Goal: Transaction & Acquisition: Purchase product/service

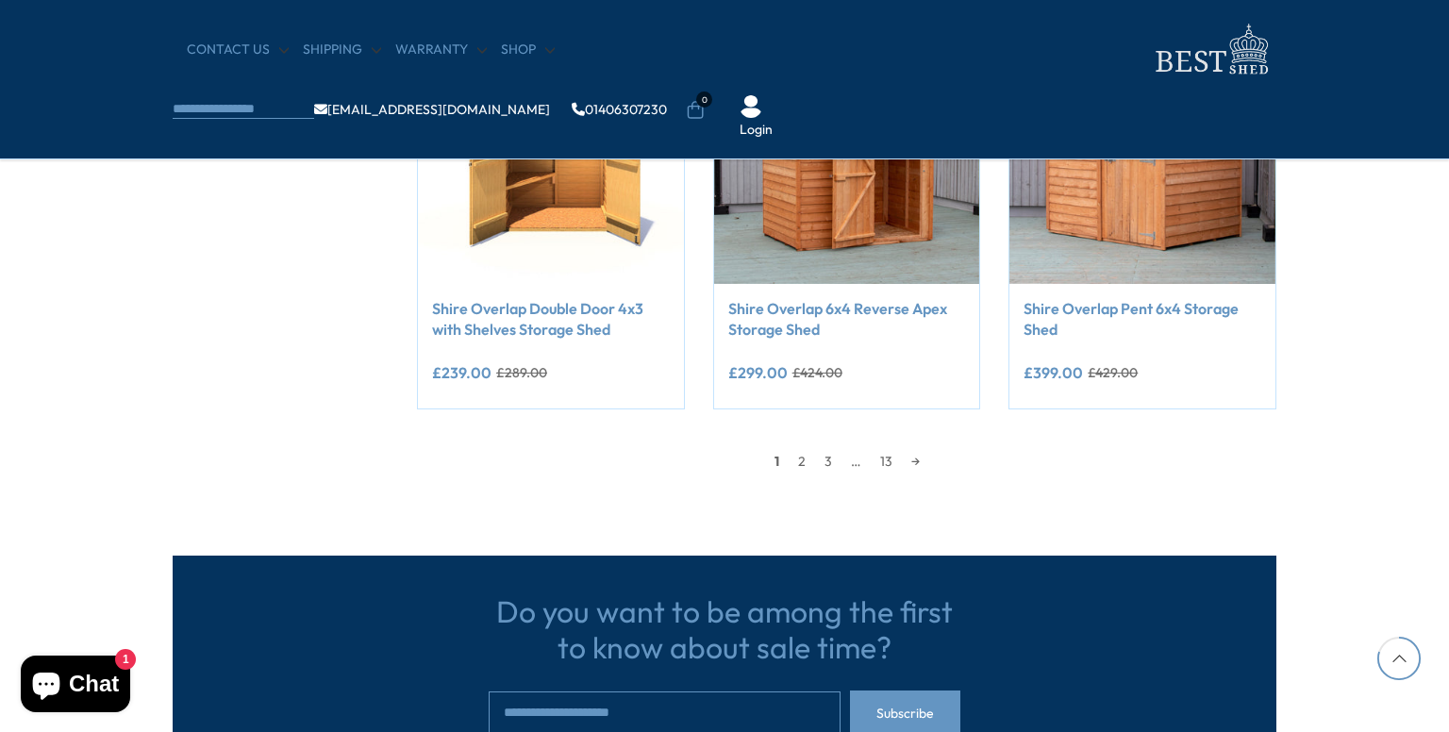
scroll to position [1849, 0]
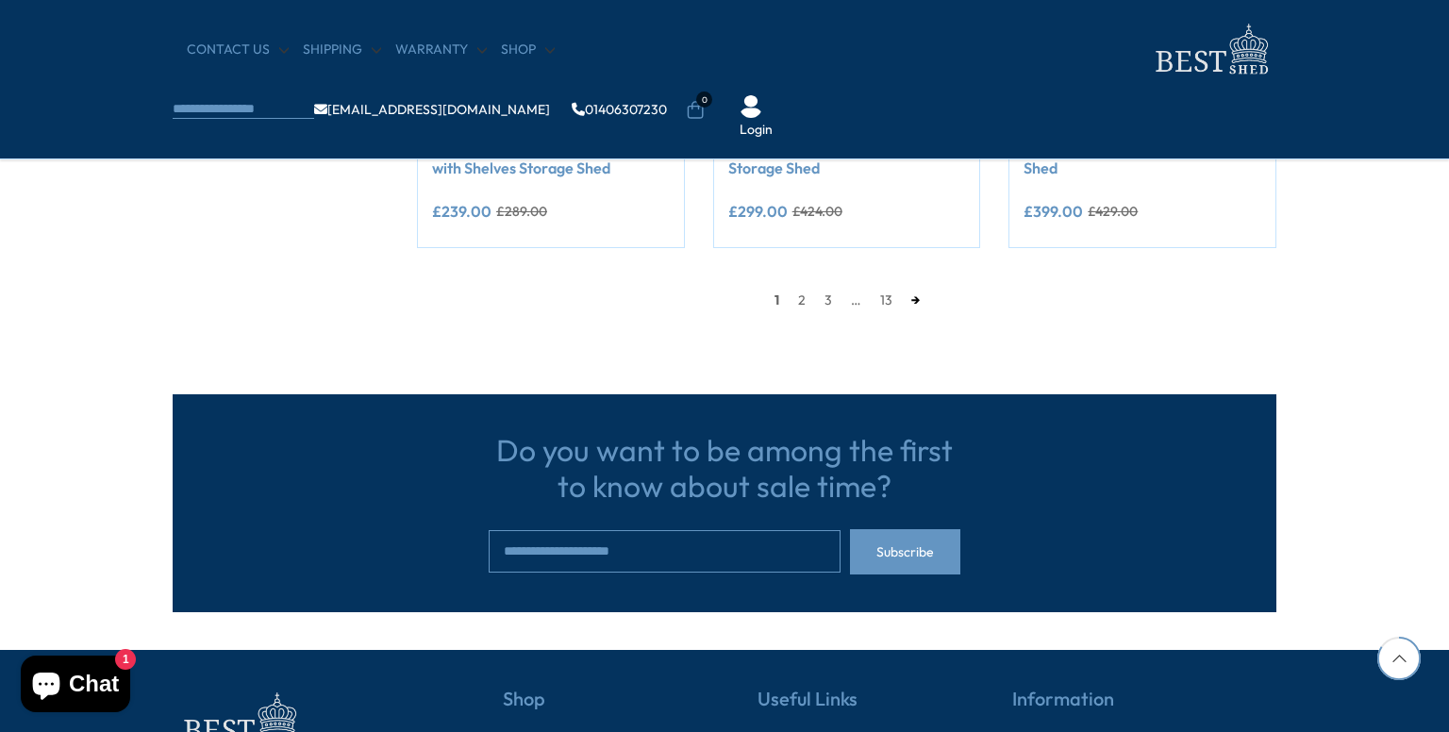
click at [909, 301] on link "→" at bounding box center [915, 300] width 27 height 28
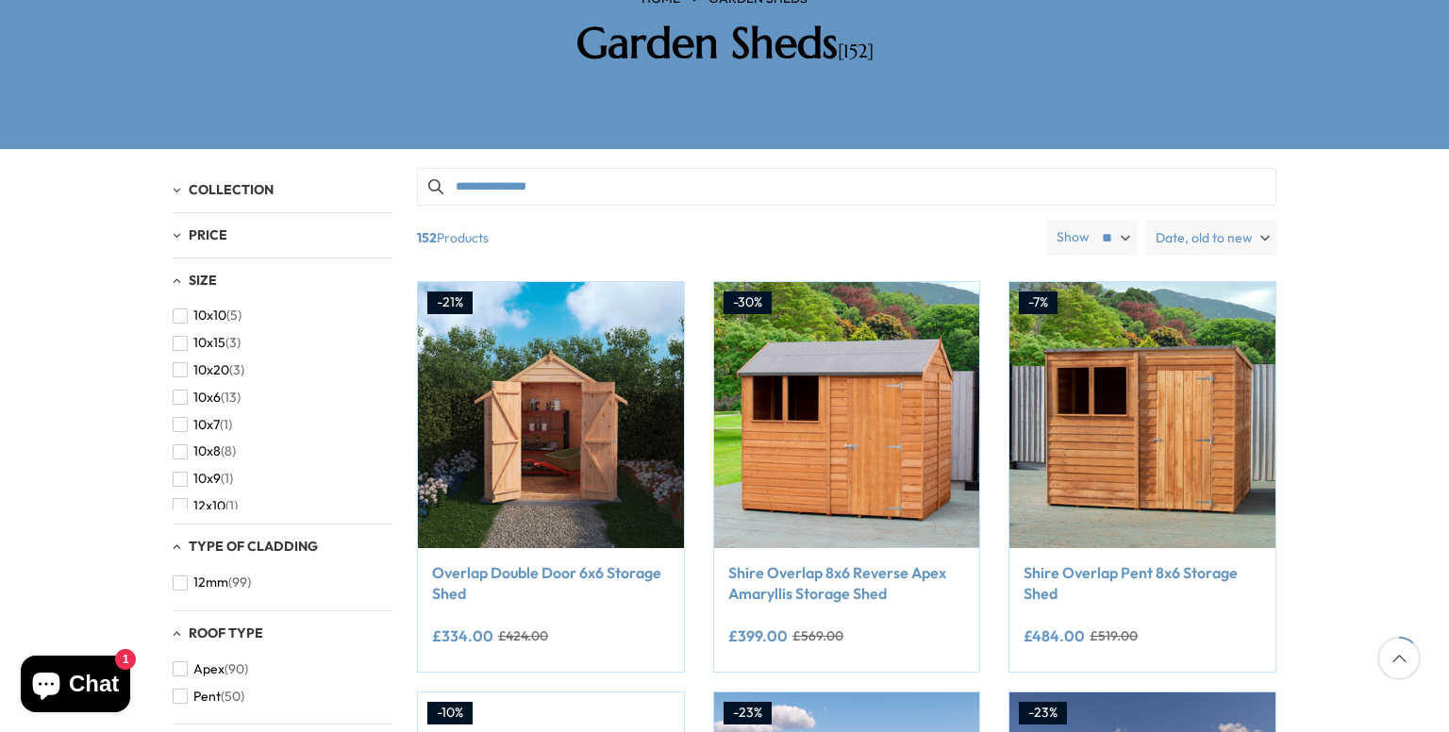
scroll to position [208, 0]
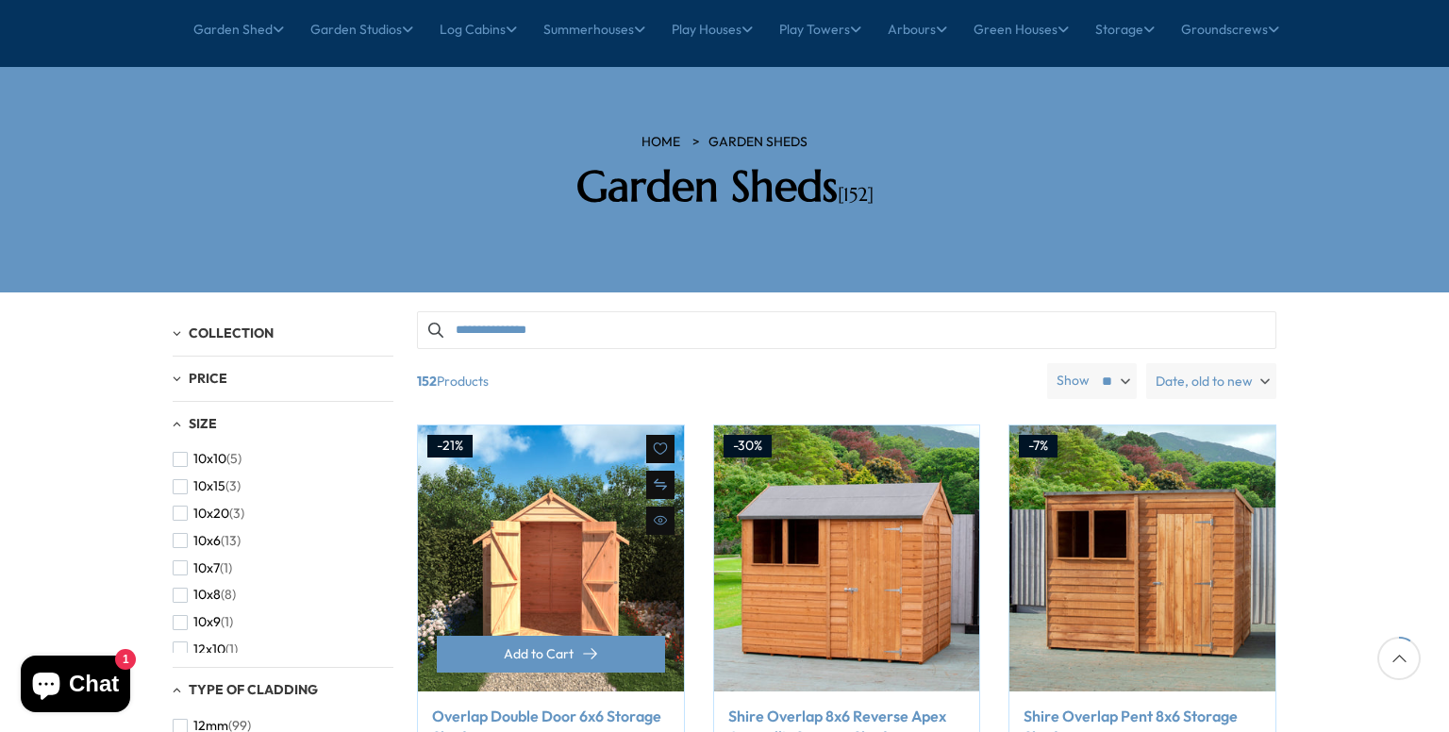
click at [481, 544] on img at bounding box center [551, 558] width 266 height 266
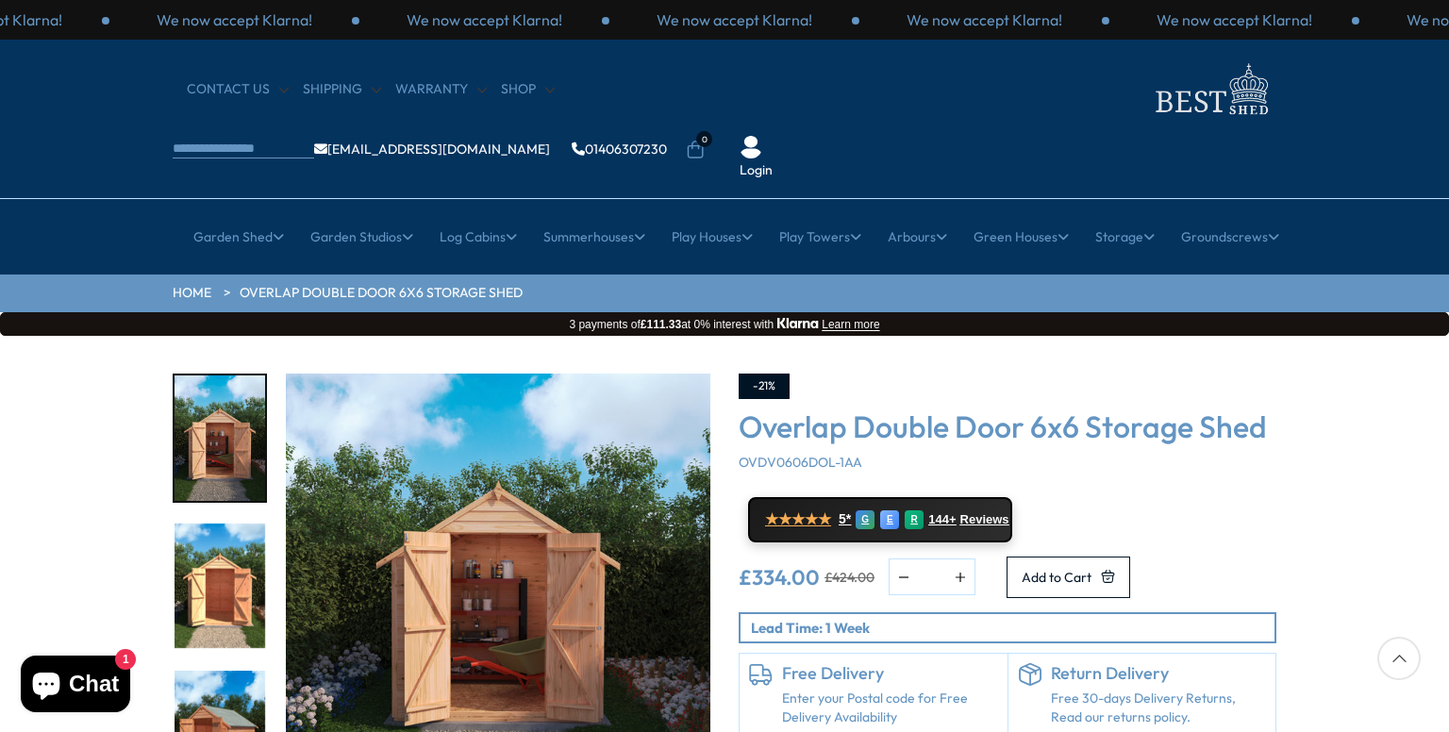
click at [882, 690] on link "Enter your Postal code for Free Delivery Availability" at bounding box center [890, 708] width 216 height 37
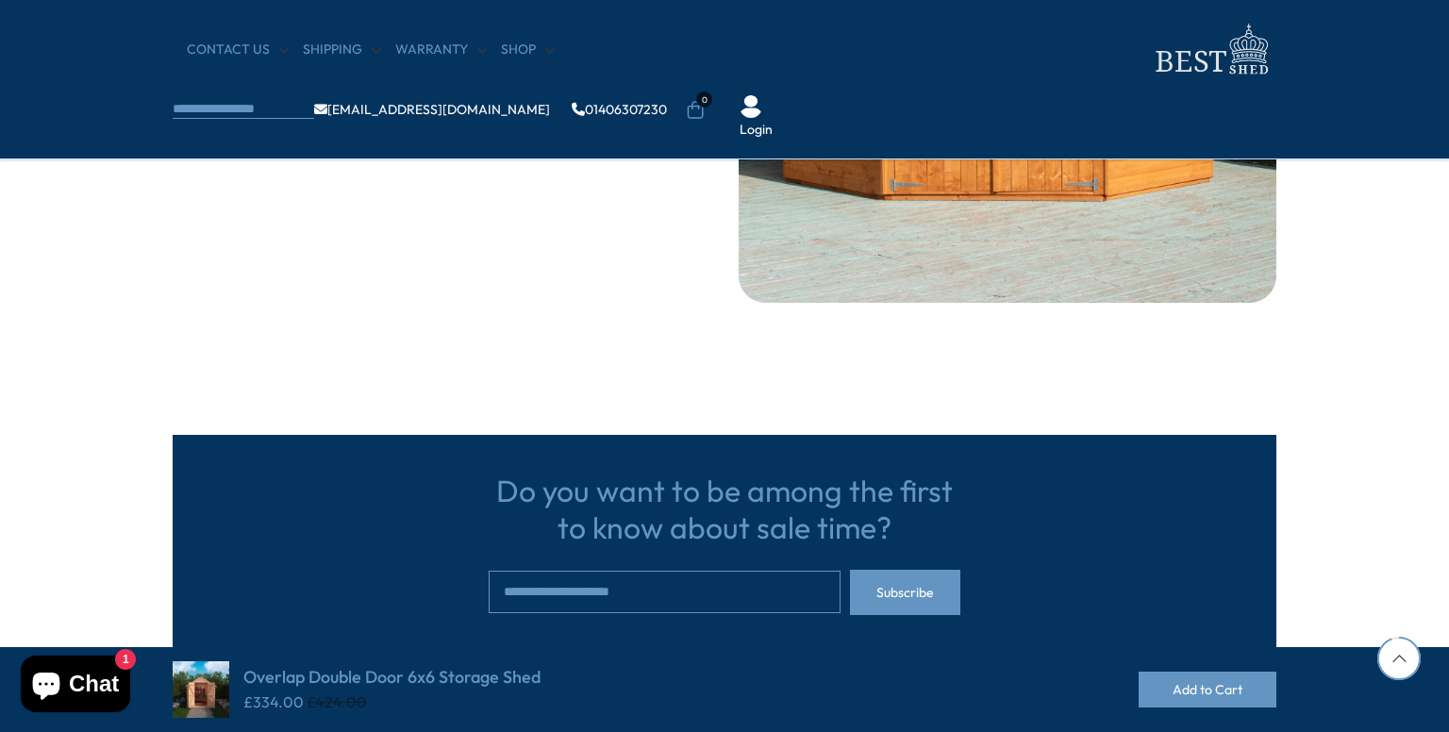
scroll to position [4755, 0]
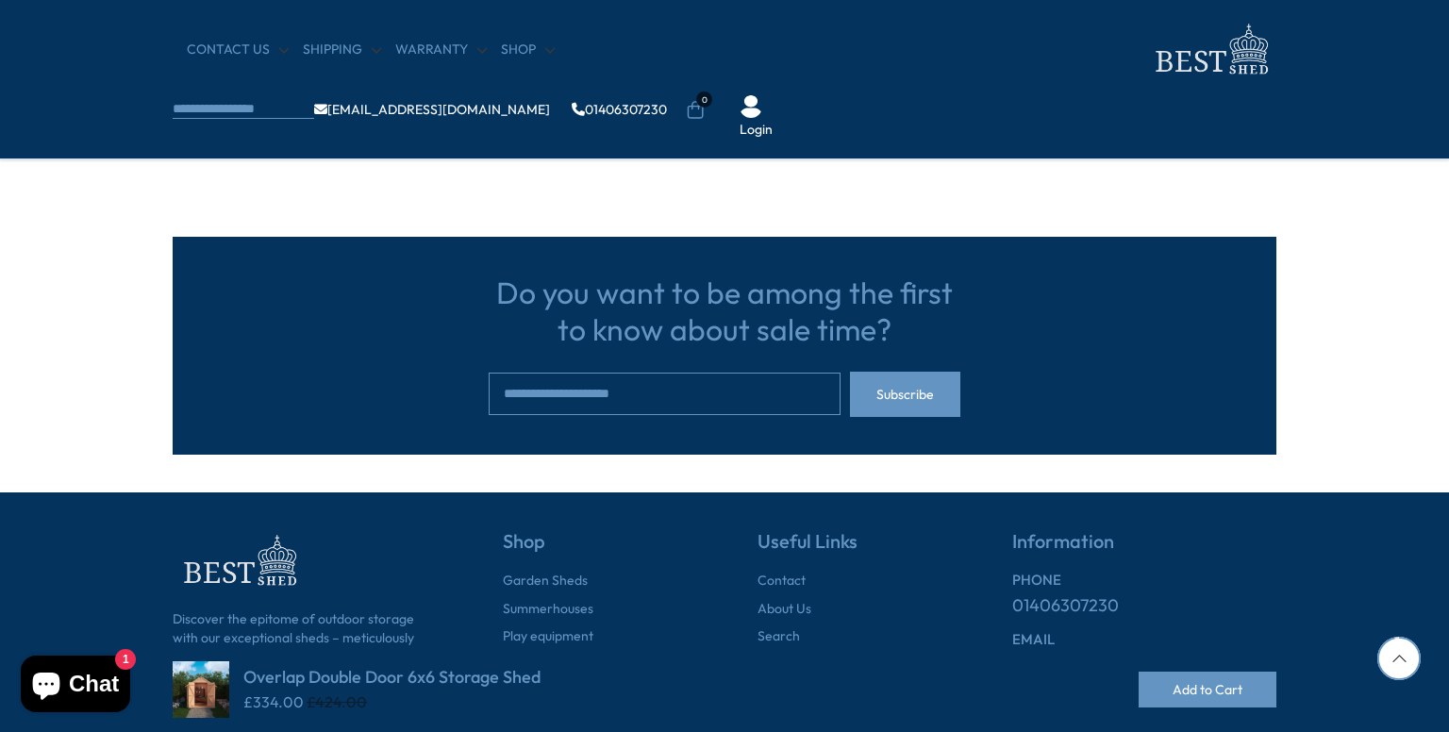
click at [1407, 671] on icon at bounding box center [1398, 658] width 43 height 43
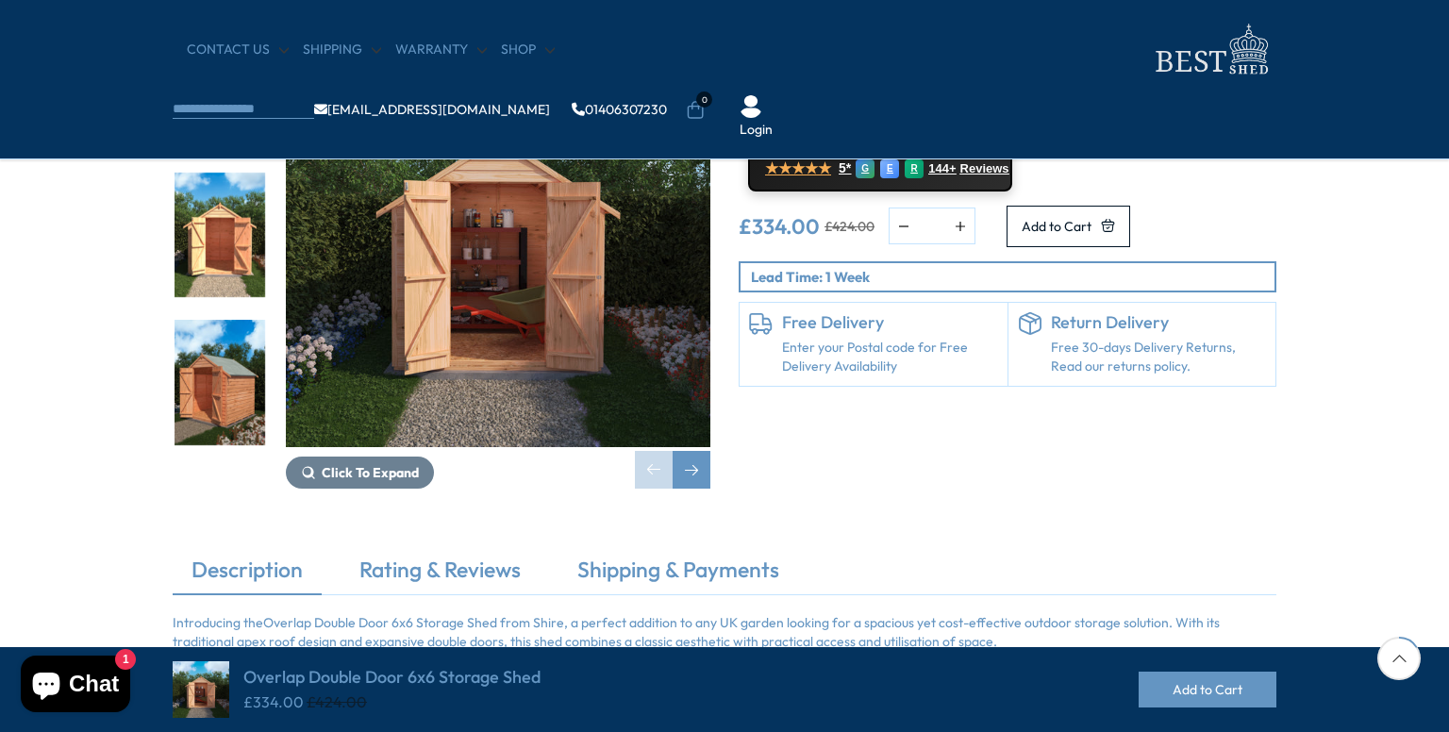
click at [1407, 671] on icon at bounding box center [1398, 658] width 43 height 43
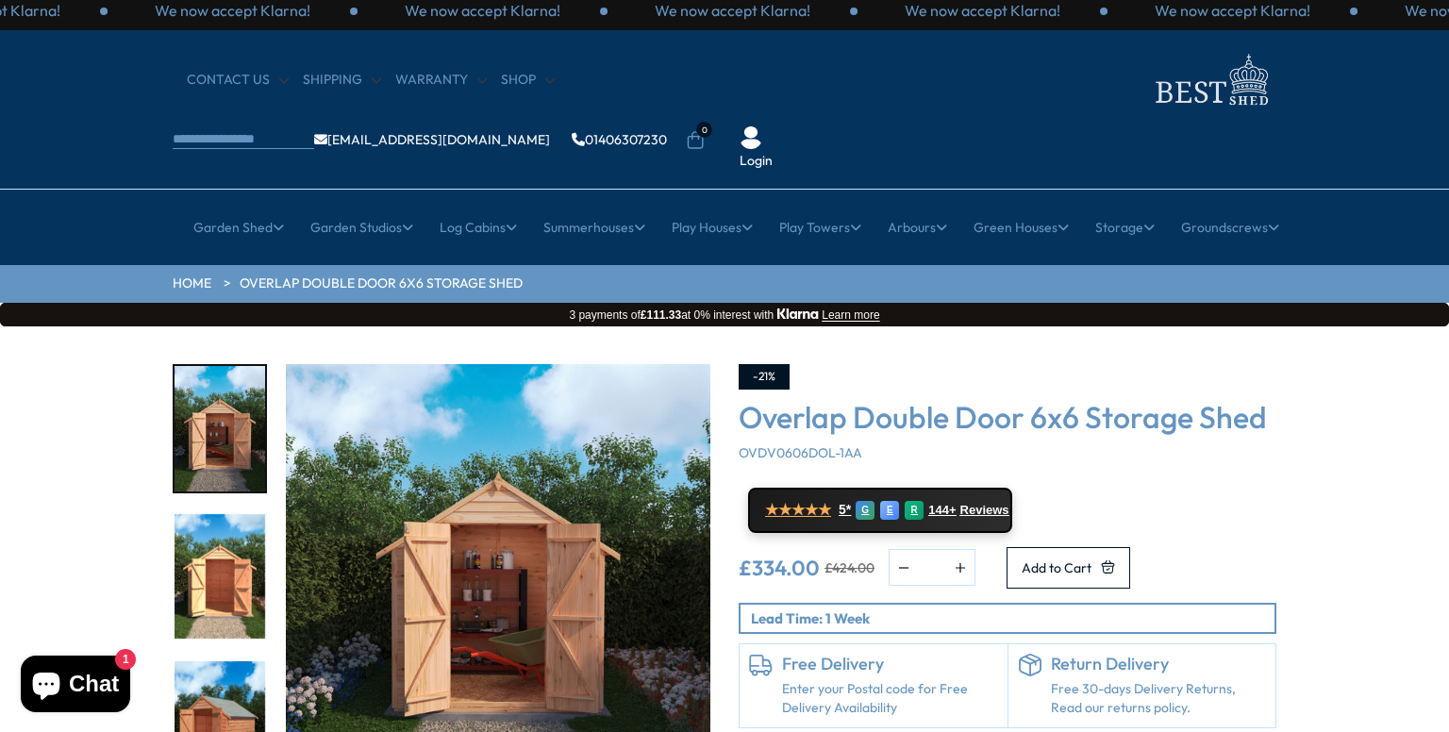
scroll to position [0, 0]
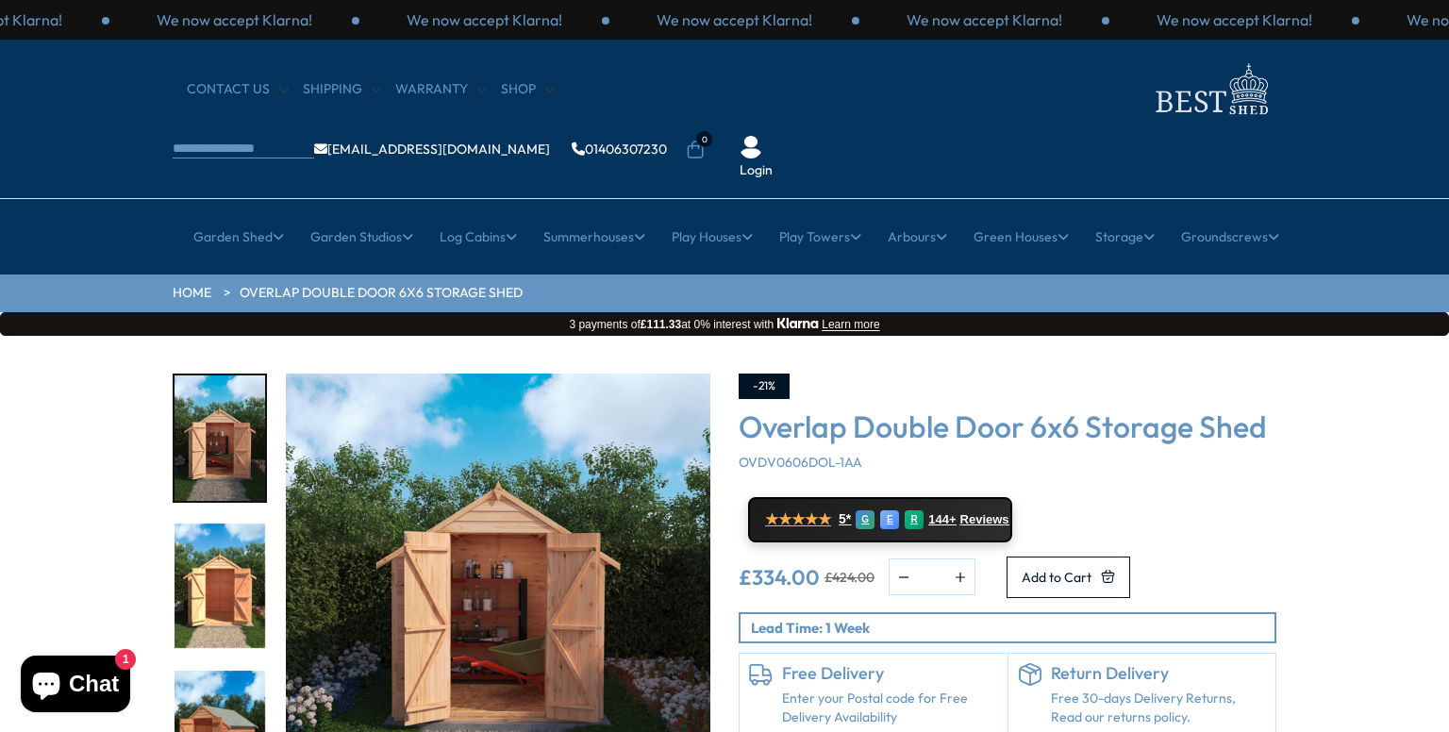
click at [882, 690] on link "Enter your Postal code for Free Delivery Availability" at bounding box center [890, 708] width 216 height 37
click at [849, 663] on h6 "Free Delivery" at bounding box center [890, 673] width 216 height 21
click at [92, 672] on span "Chat" at bounding box center [94, 684] width 50 height 28
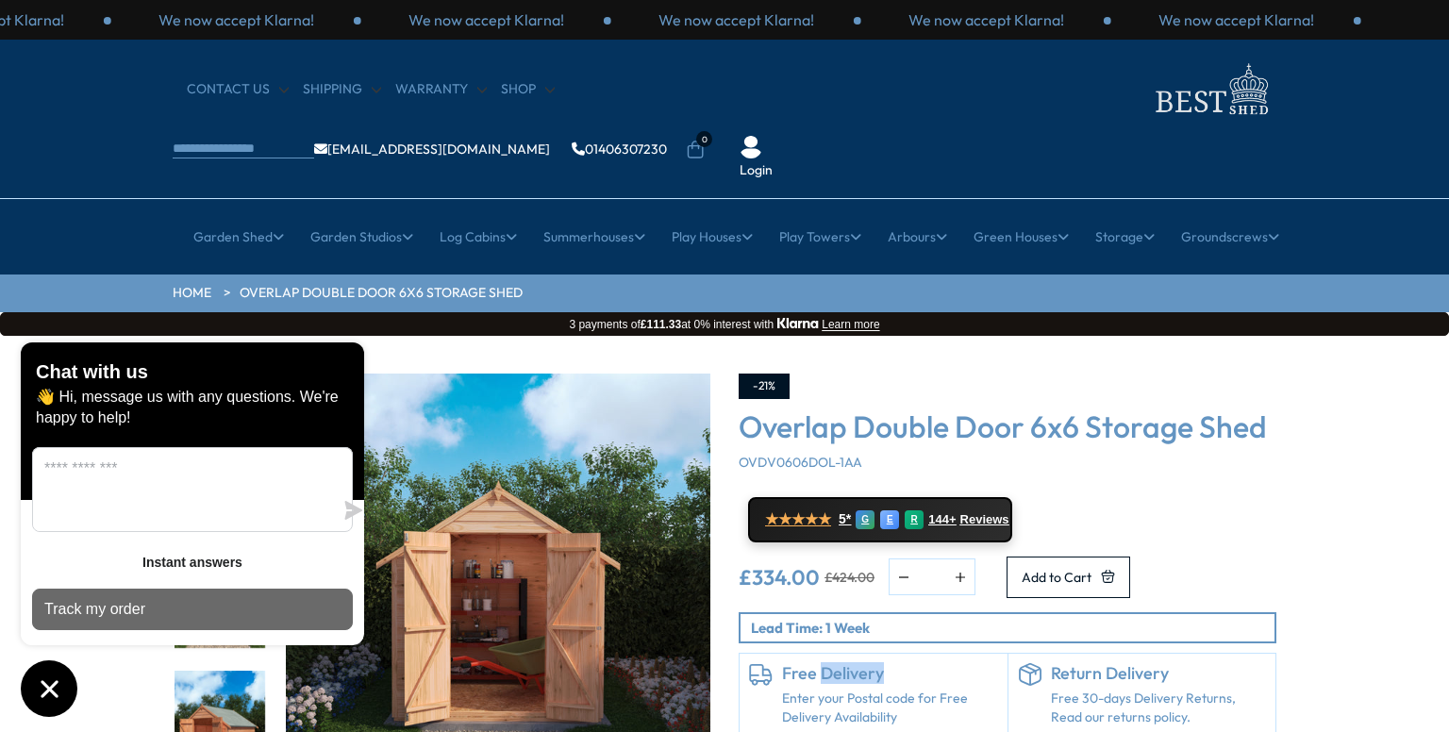
click at [79, 608] on p "Track my order" at bounding box center [94, 609] width 101 height 21
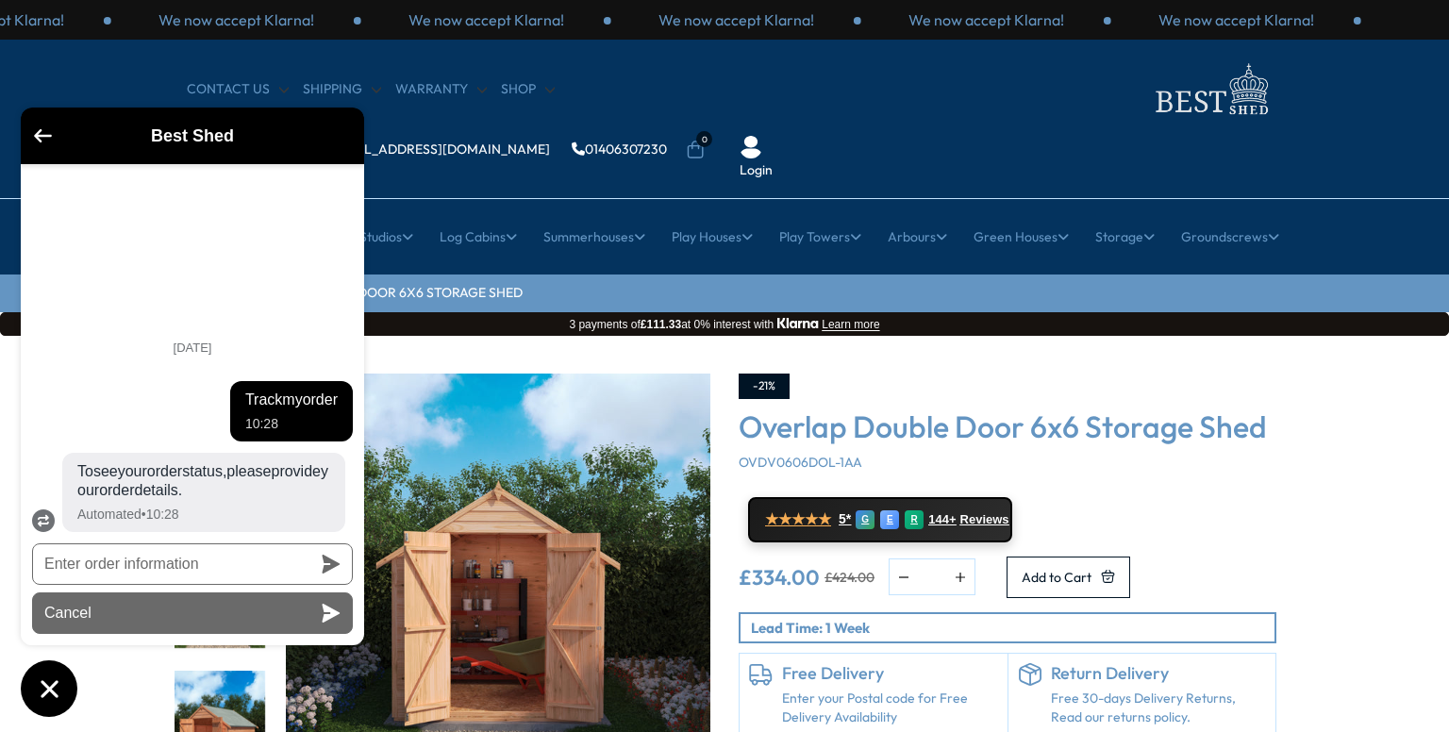
click at [79, 608] on button "Cancel" at bounding box center [192, 613] width 321 height 42
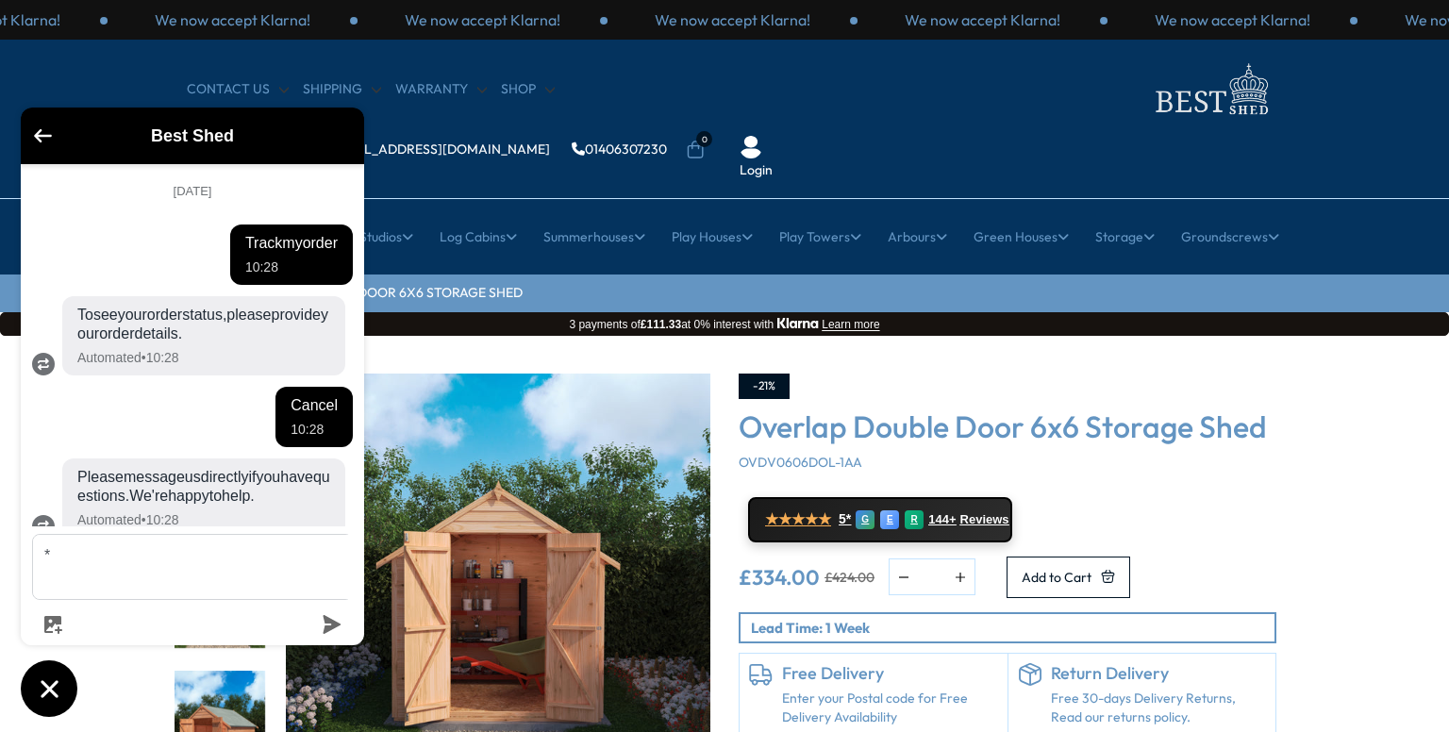
scroll to position [25, 0]
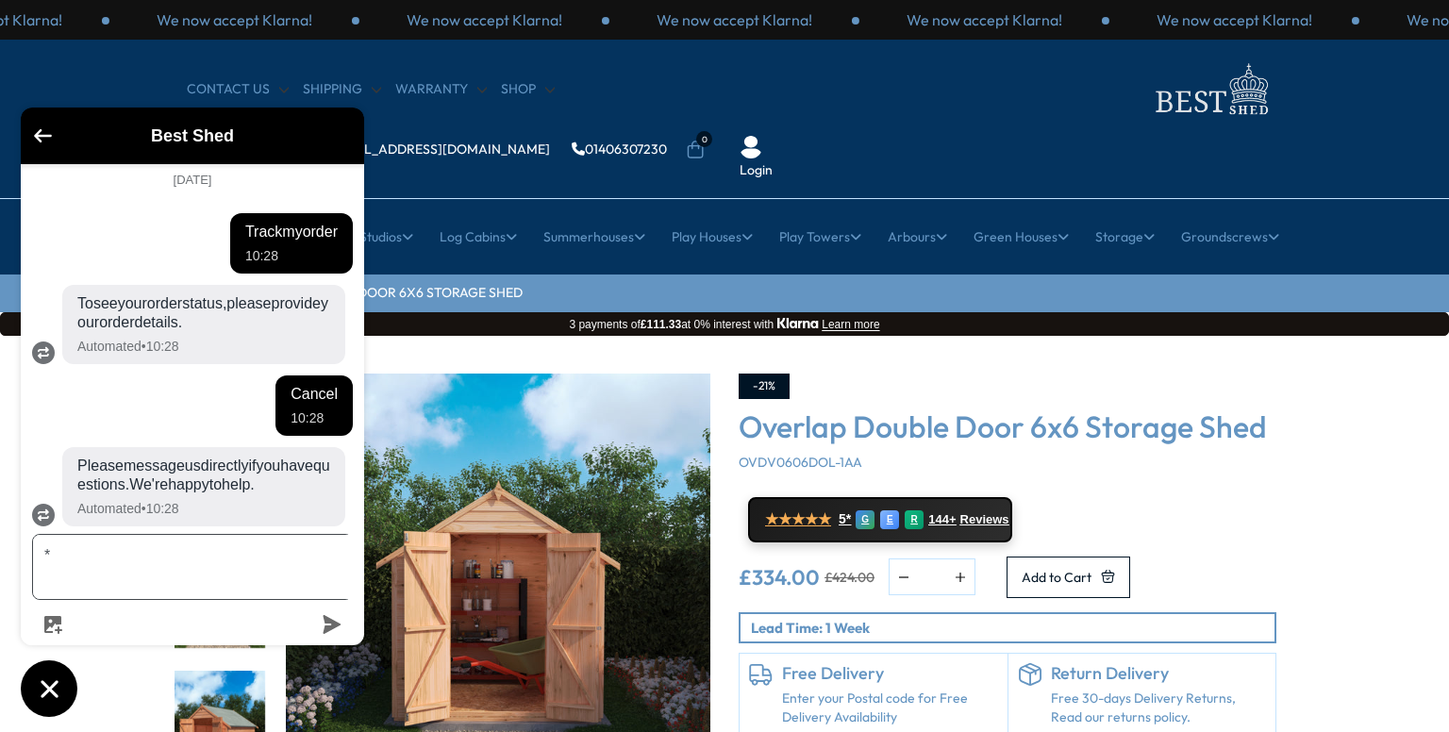
click at [56, 576] on textarea "*" at bounding box center [204, 567] width 342 height 64
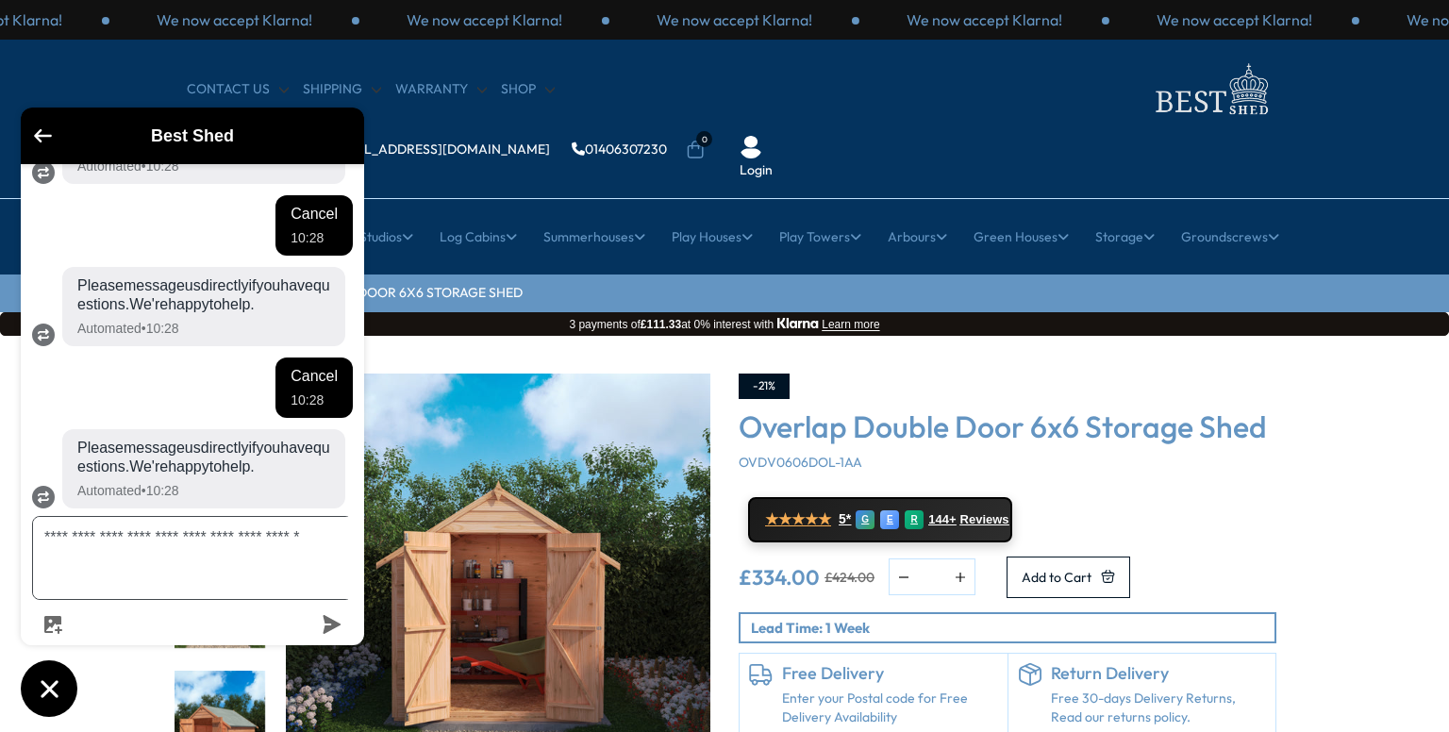
scroll to position [225, 0]
type textarea "**********"
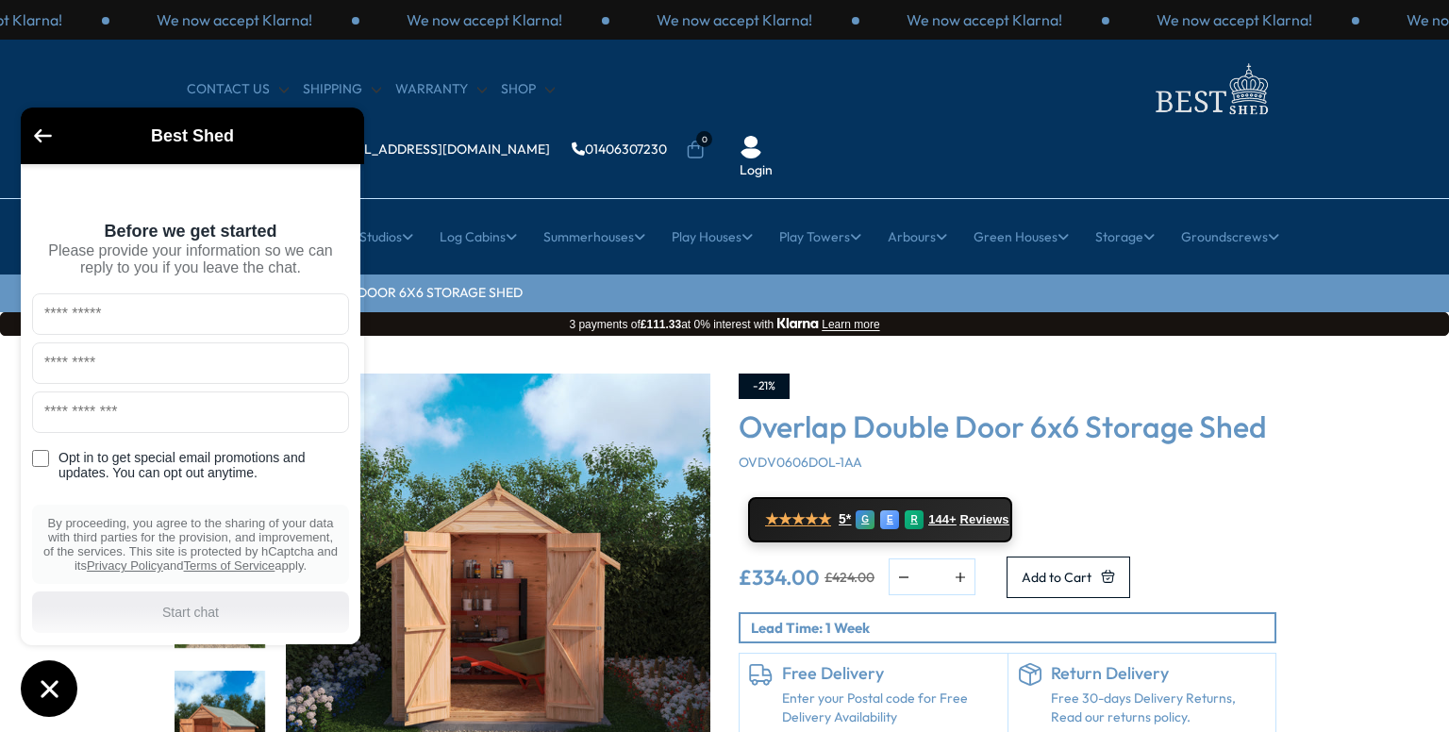
click at [1363, 69] on div "CONTACT US Shipping Warranty Shop info@bestshed.co.uk 01406307230 0 Login" at bounding box center [724, 119] width 1449 height 159
click at [43, 134] on icon "Go back to the main screen" at bounding box center [43, 135] width 18 height 13
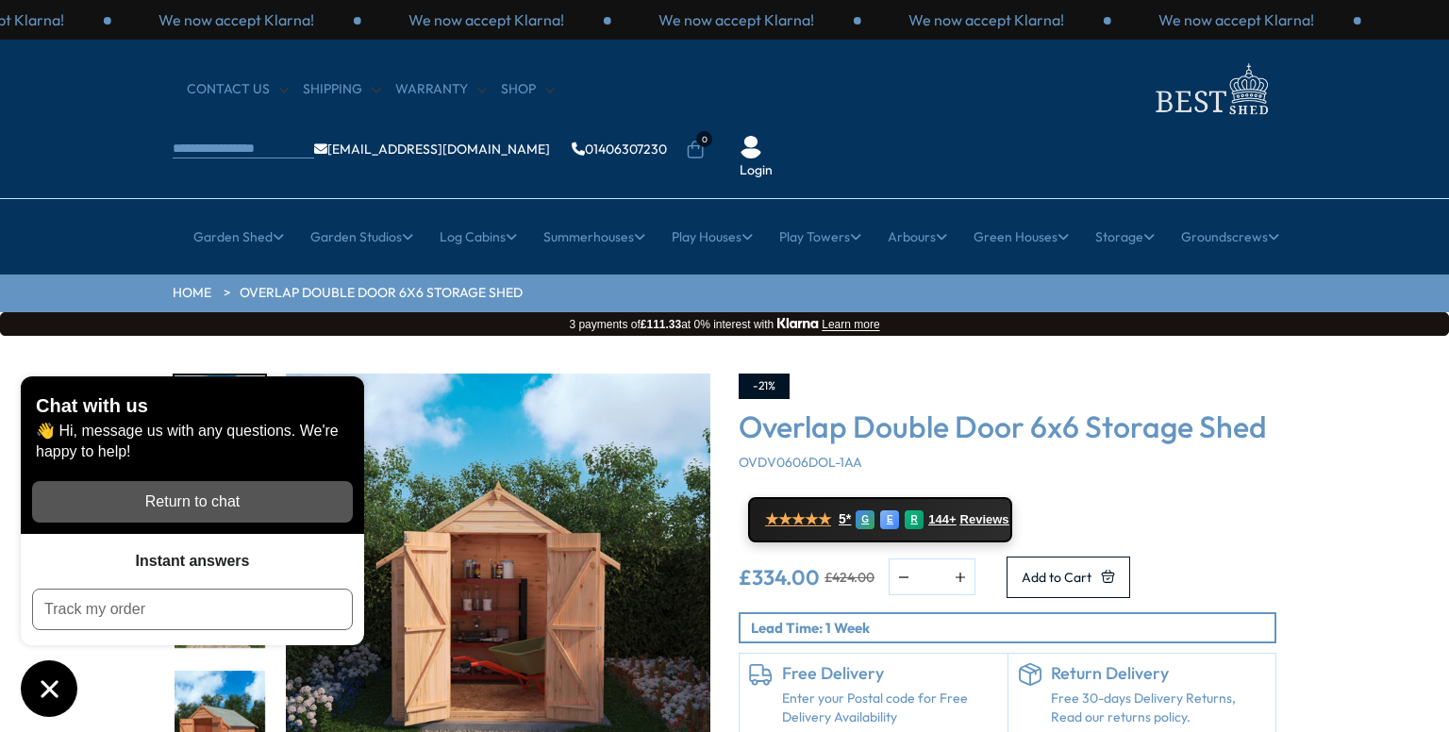
click at [1407, 336] on div "Click To Expand Click To Expand Click To Expand Click To Expand Click To Expand…" at bounding box center [724, 621] width 1449 height 570
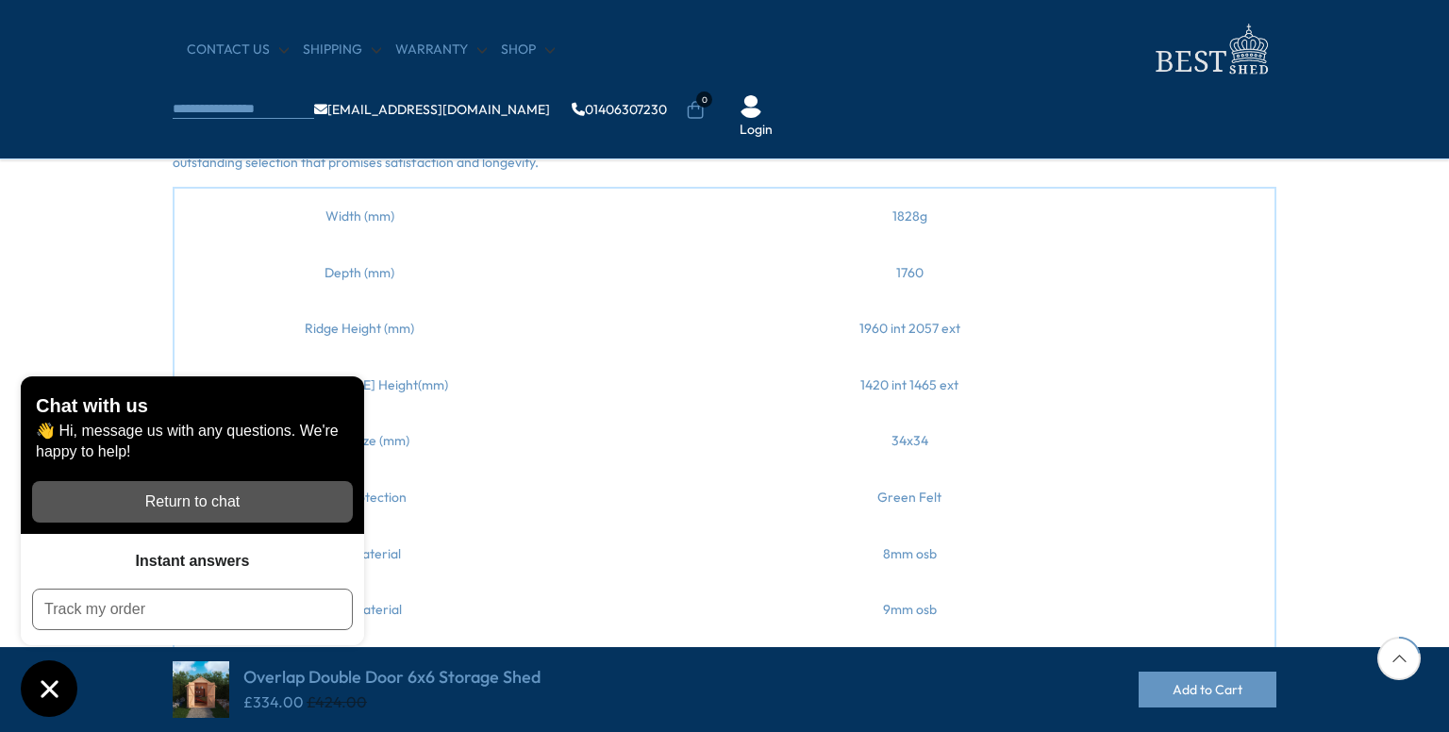
scroll to position [1132, 0]
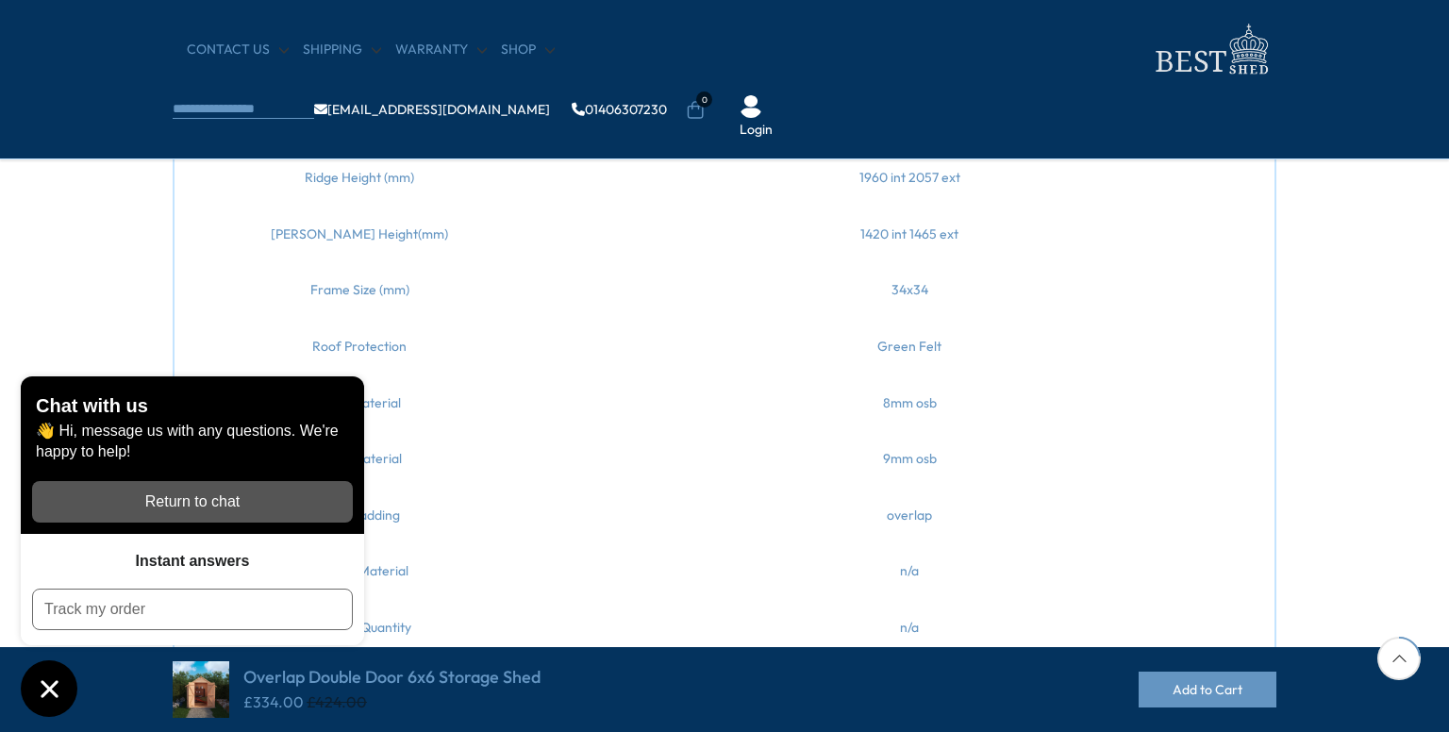
click at [1405, 329] on div "Description Rating & Reviews Shipping & Payments Introducing theOverlap Double …" at bounding box center [724, 325] width 1449 height 1422
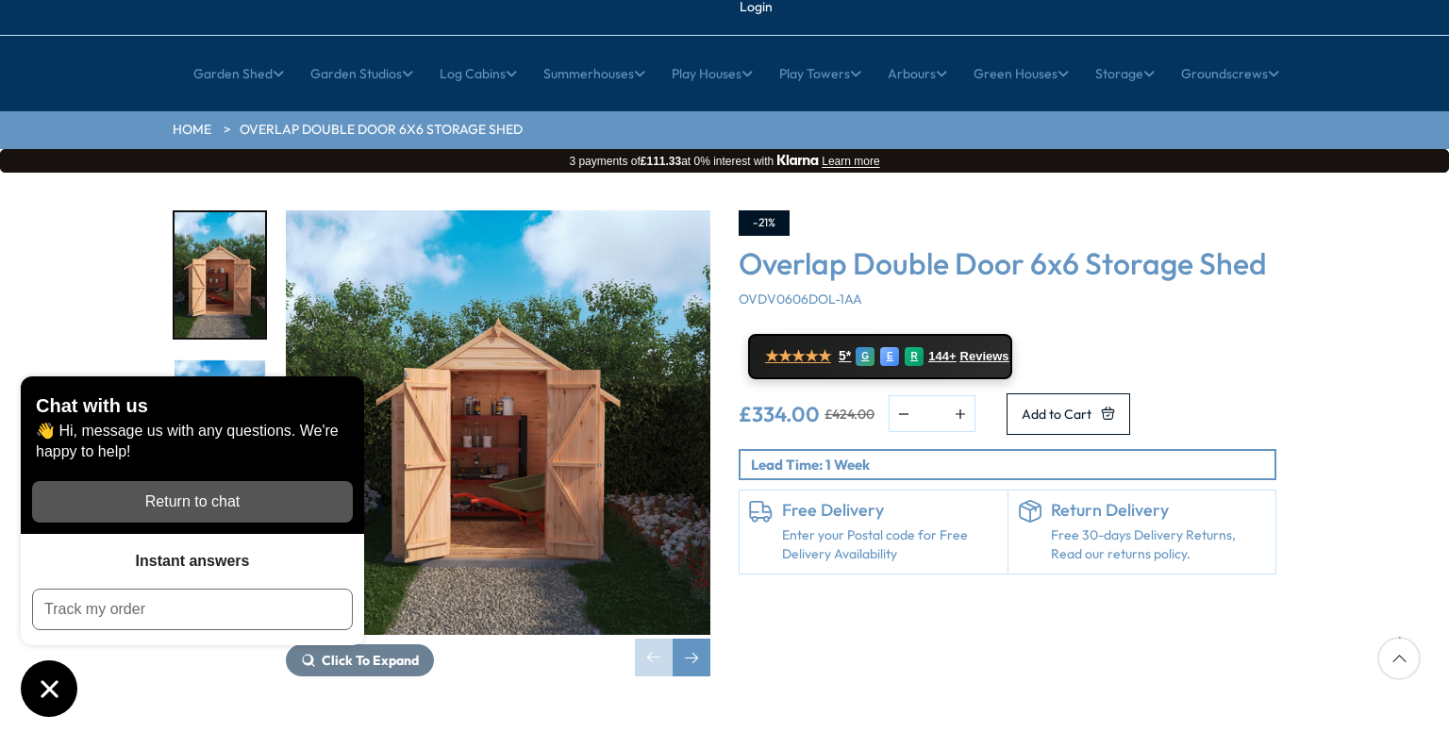
scroll to position [0, 0]
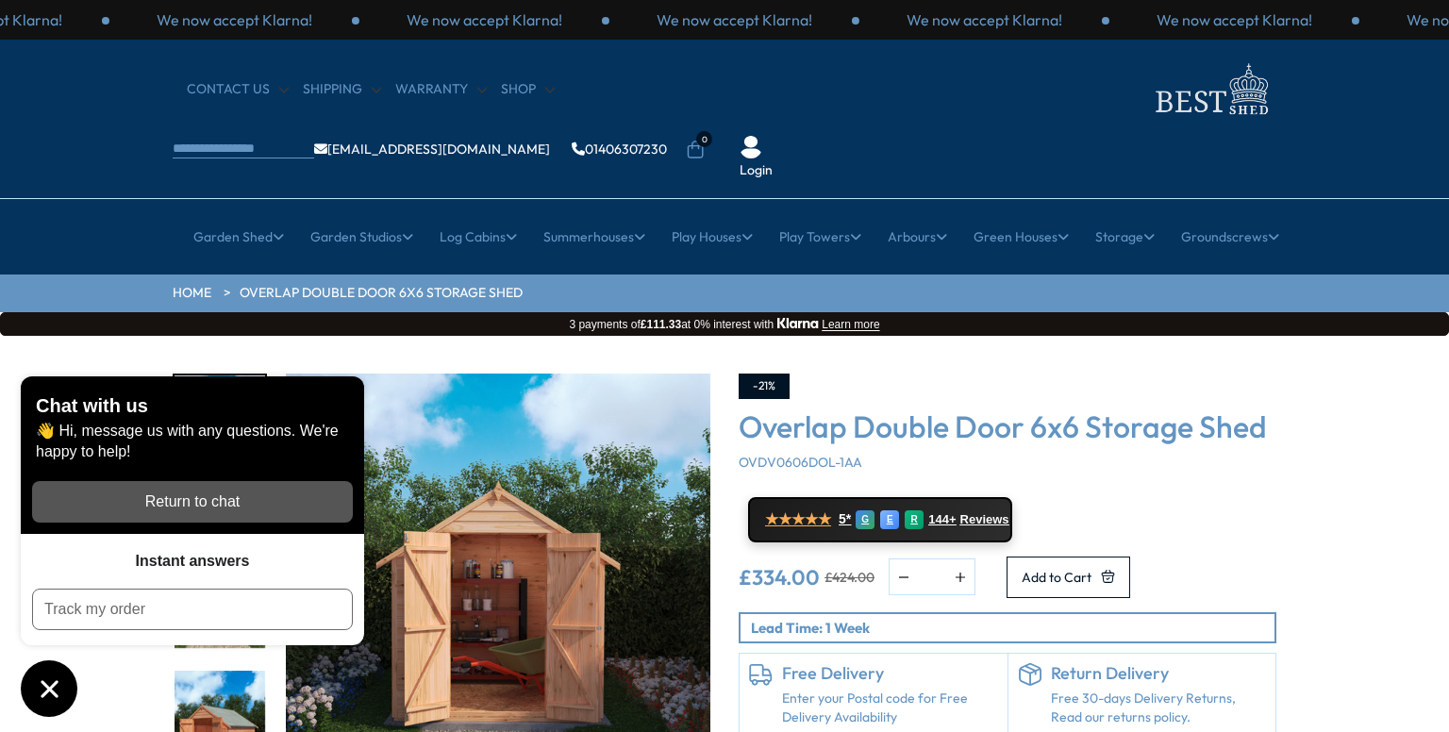
click at [667, 142] on link "01406307230" at bounding box center [619, 148] width 95 height 13
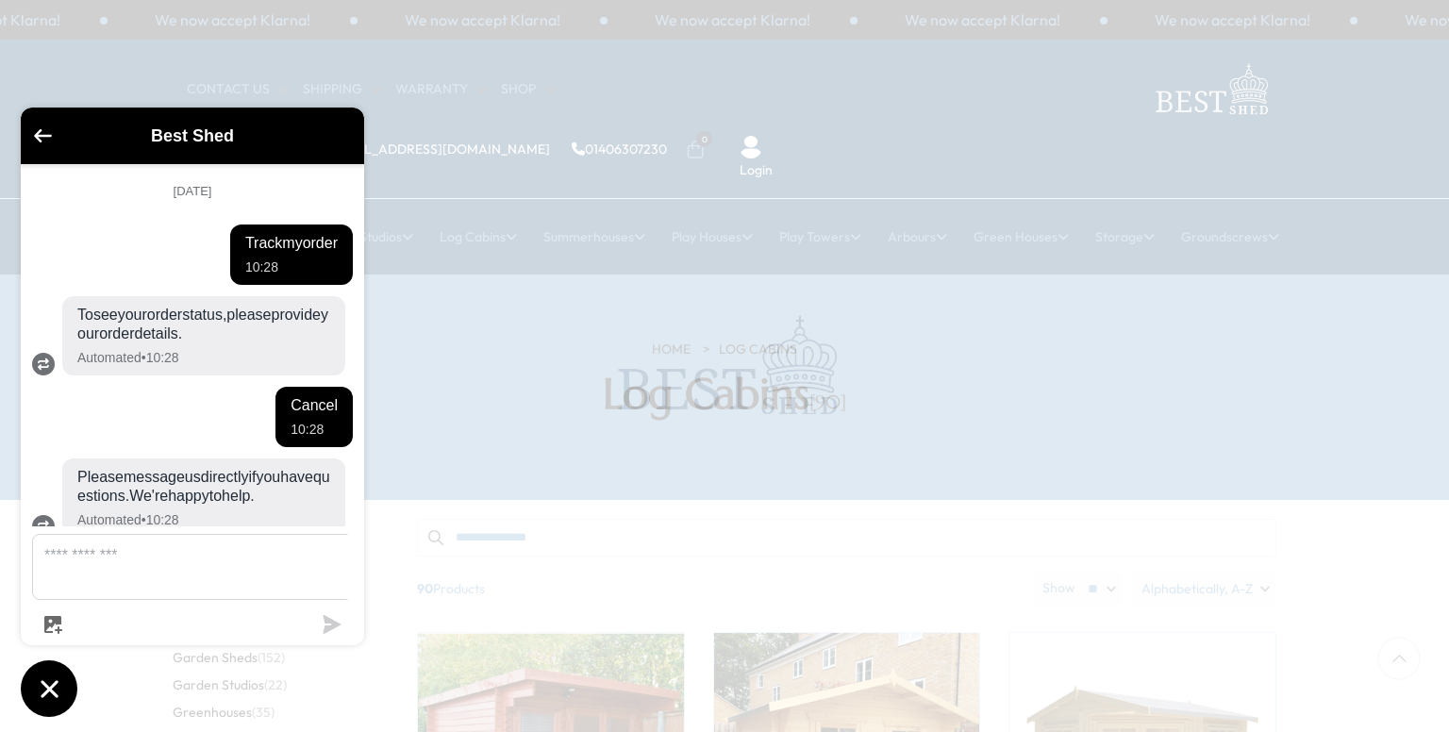
scroll to position [25, 0]
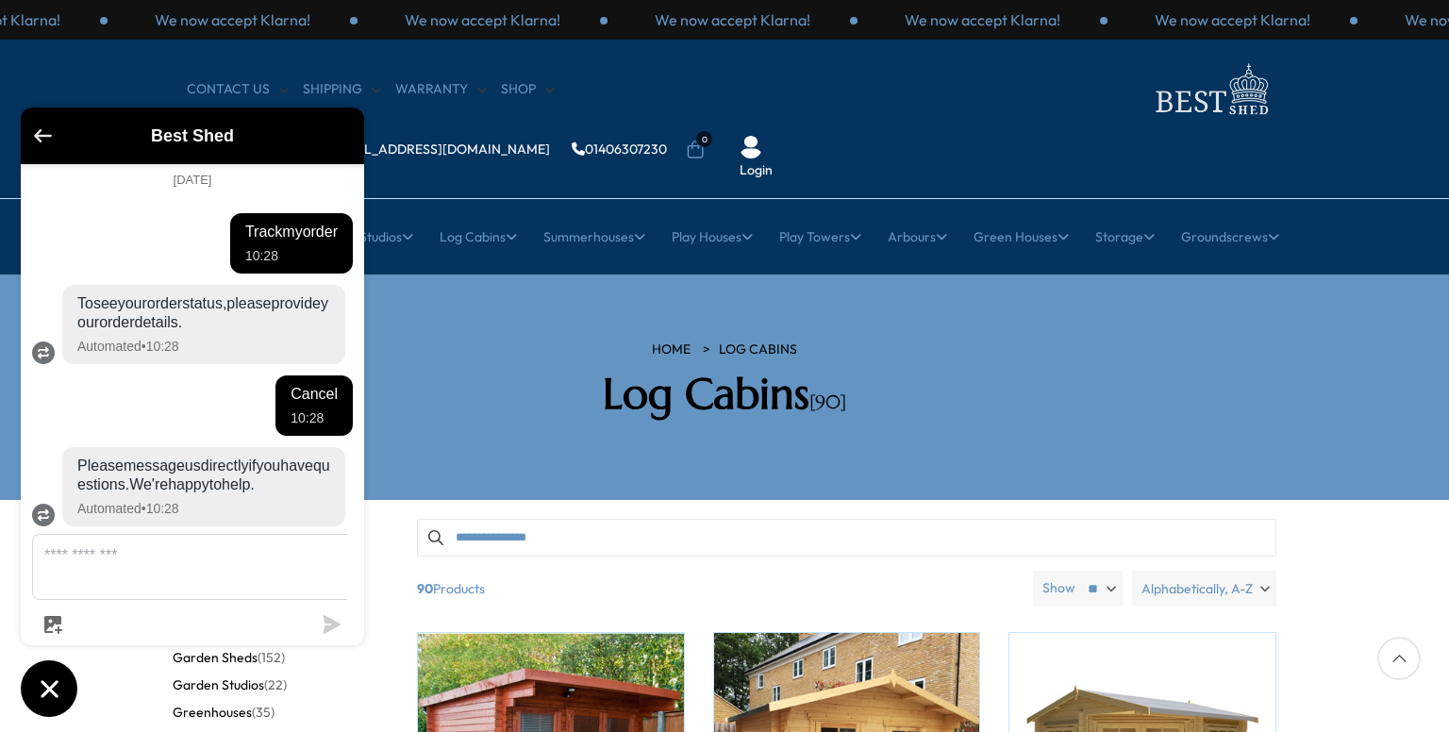
click at [42, 130] on icon "Go back to the main screen" at bounding box center [43, 135] width 18 height 13
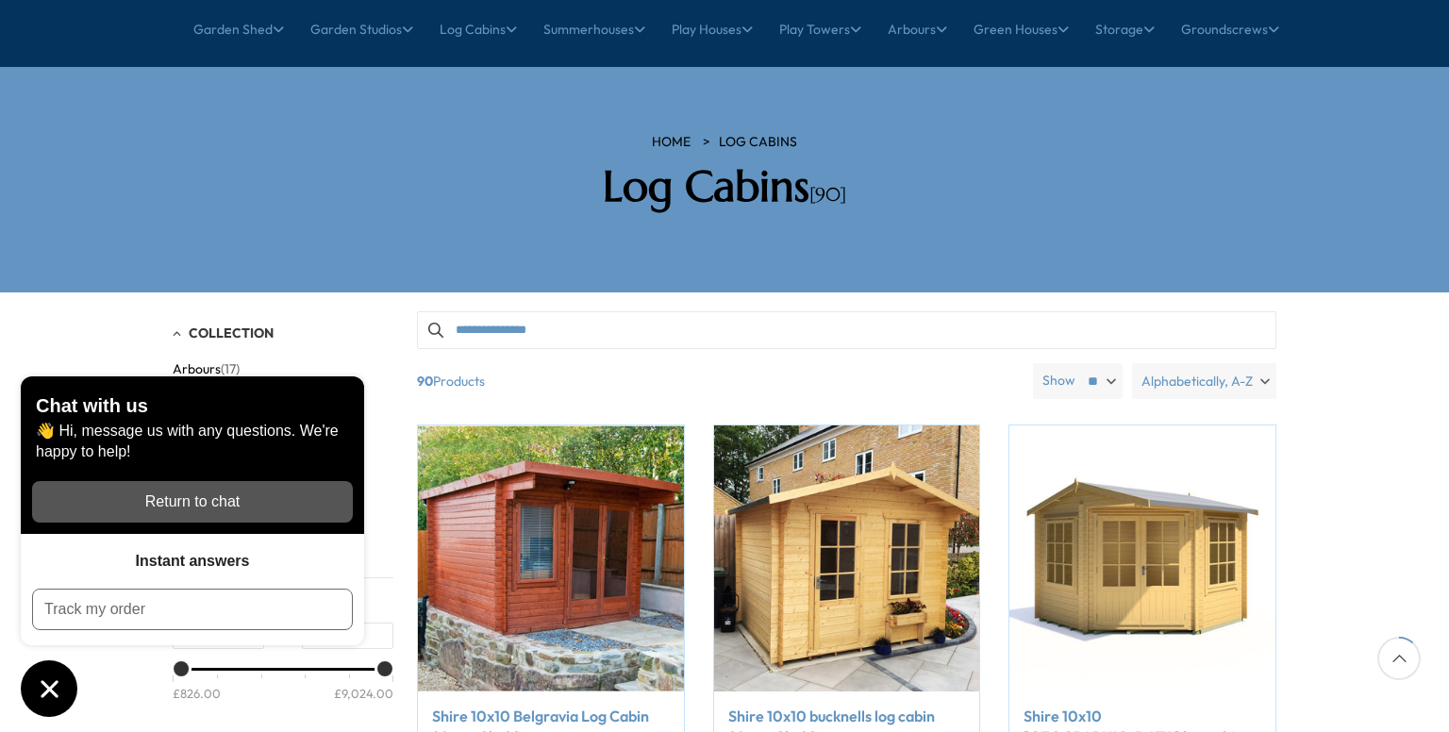
scroll to position [264, 0]
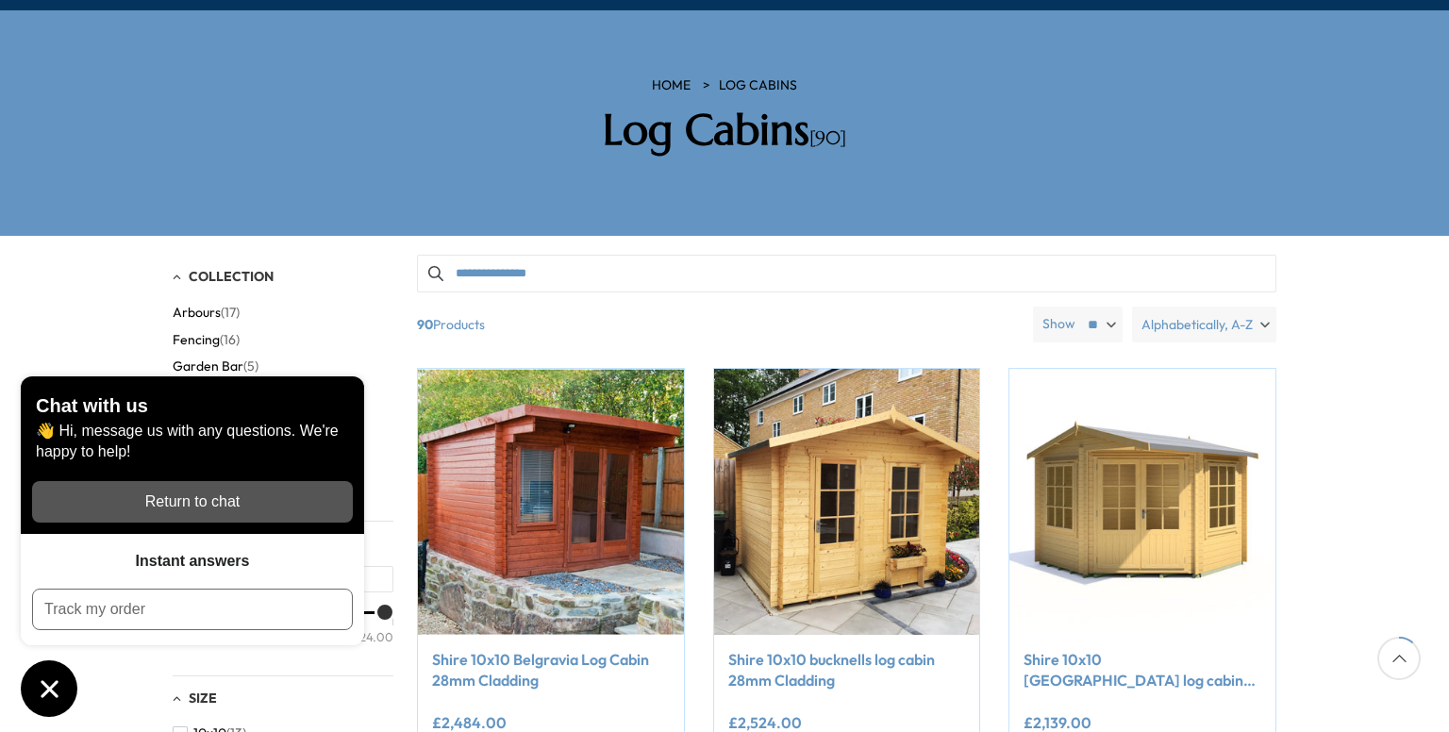
click at [62, 688] on icon "Chat window" at bounding box center [49, 689] width 29 height 29
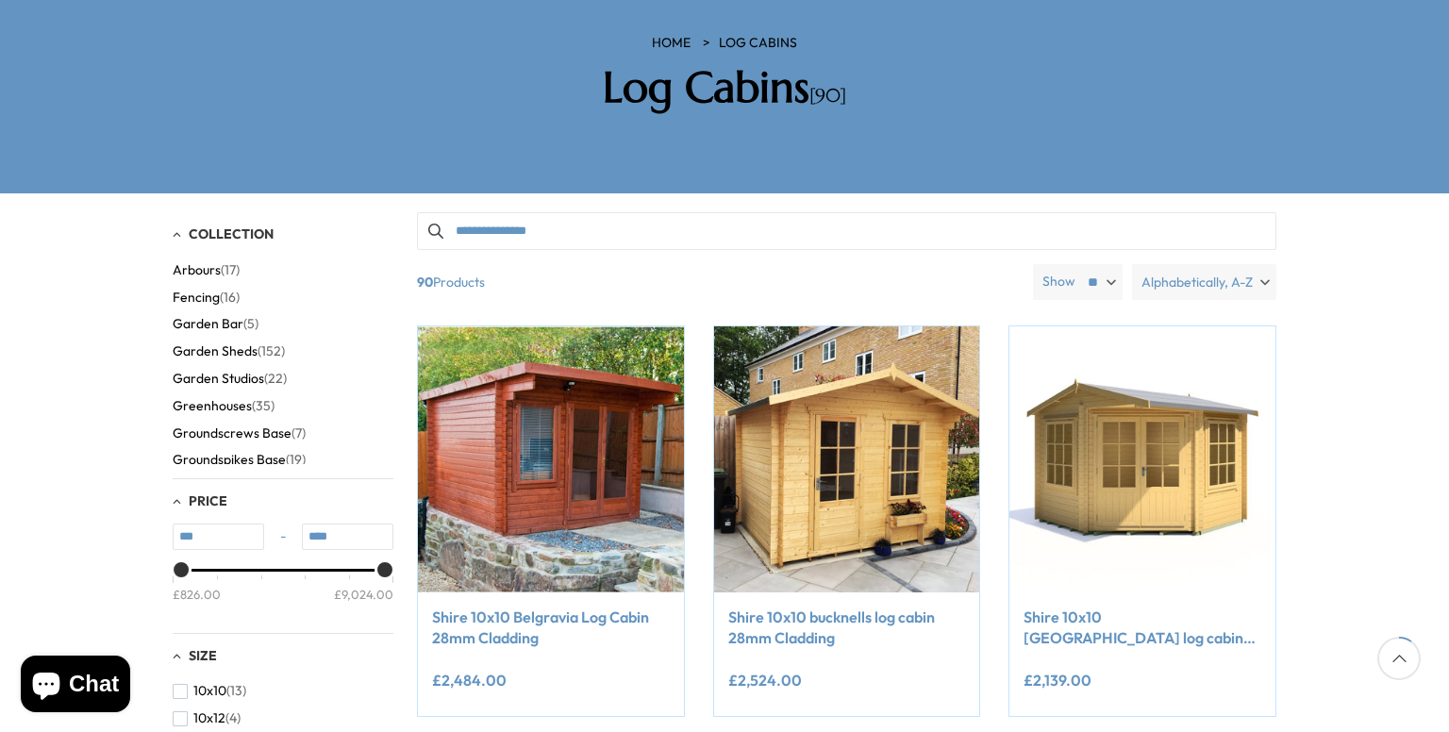
scroll to position [226, 0]
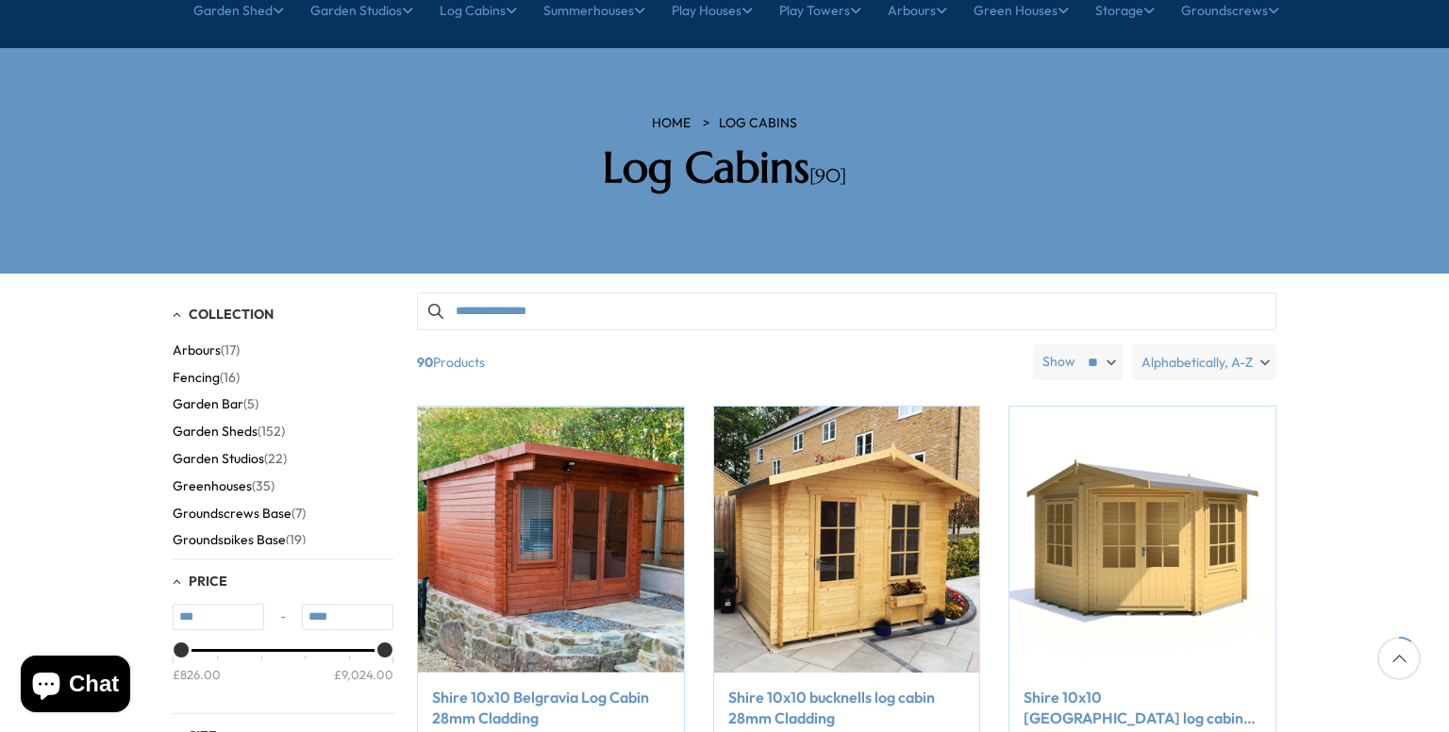
click at [244, 424] on span "Garden Sheds" at bounding box center [215, 432] width 85 height 16
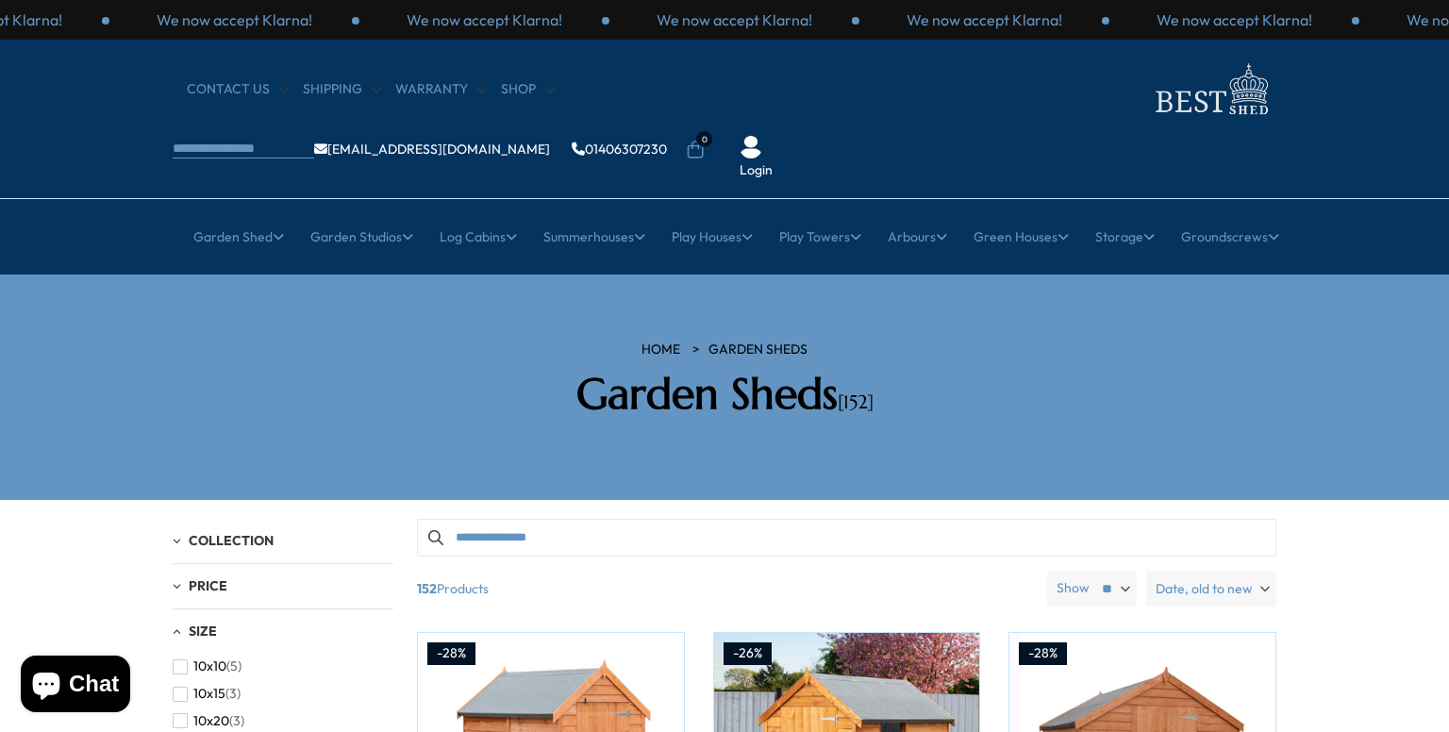
click at [182, 624] on div "Size" at bounding box center [283, 632] width 221 height 16
click at [215, 692] on span "(3)" at bounding box center [222, 700] width 15 height 16
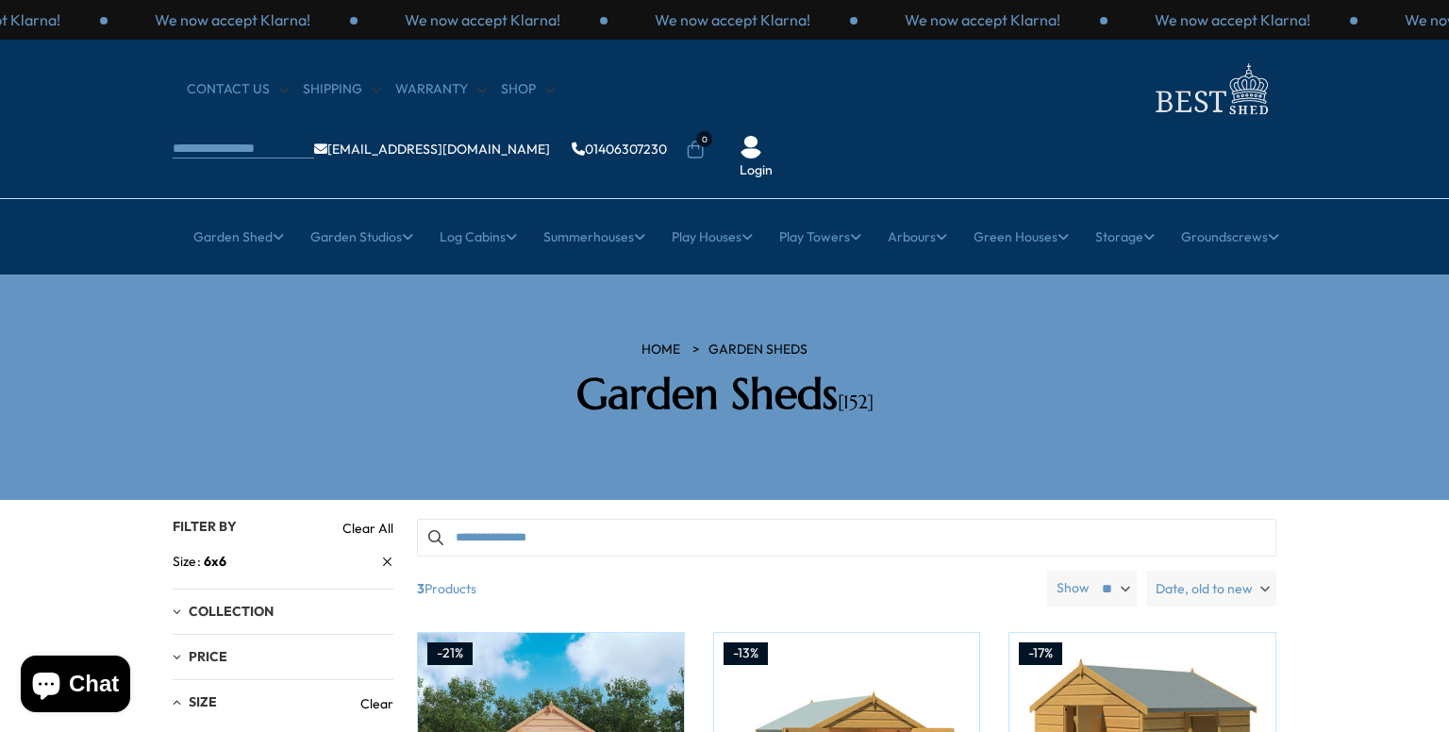
drag, startPoint x: 396, startPoint y: 693, endPoint x: 396, endPoint y: 657, distance: 36.8
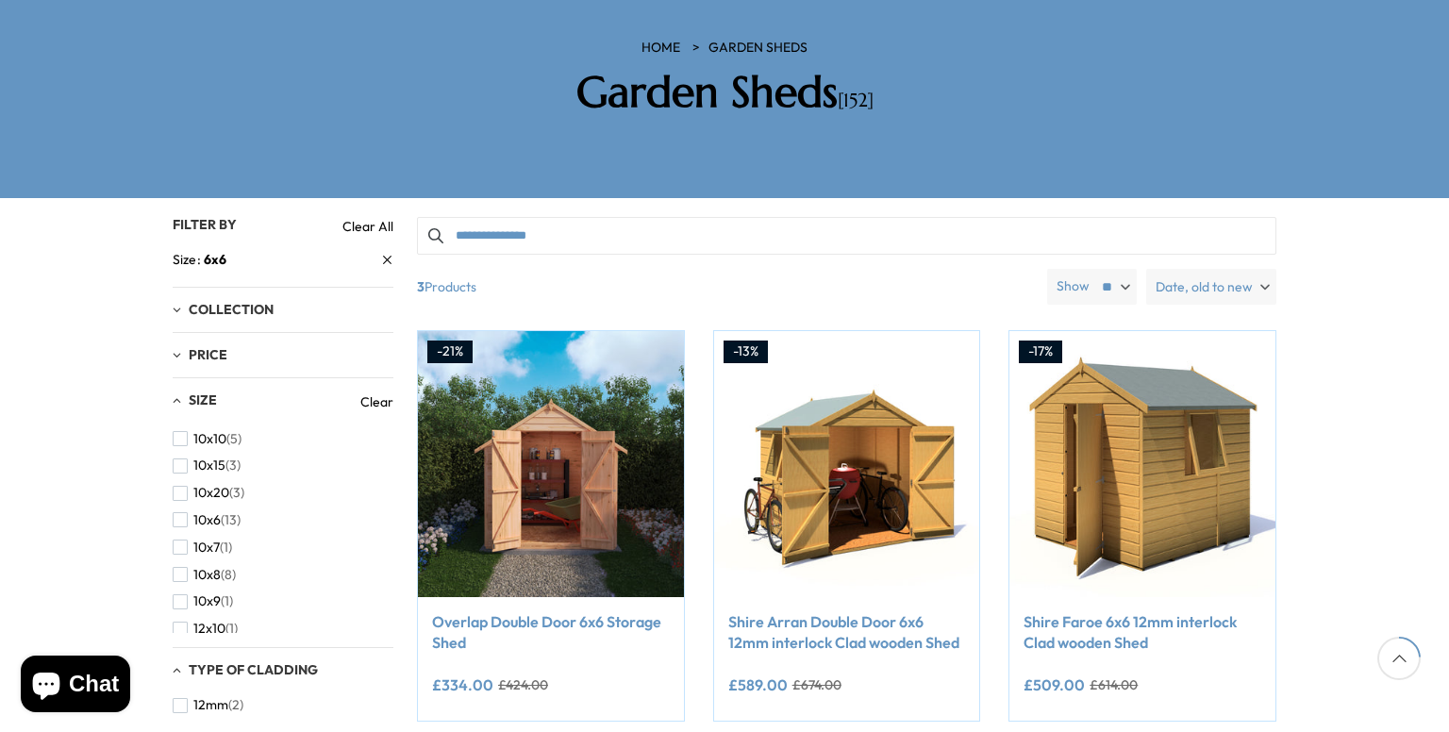
scroll to position [340, 0]
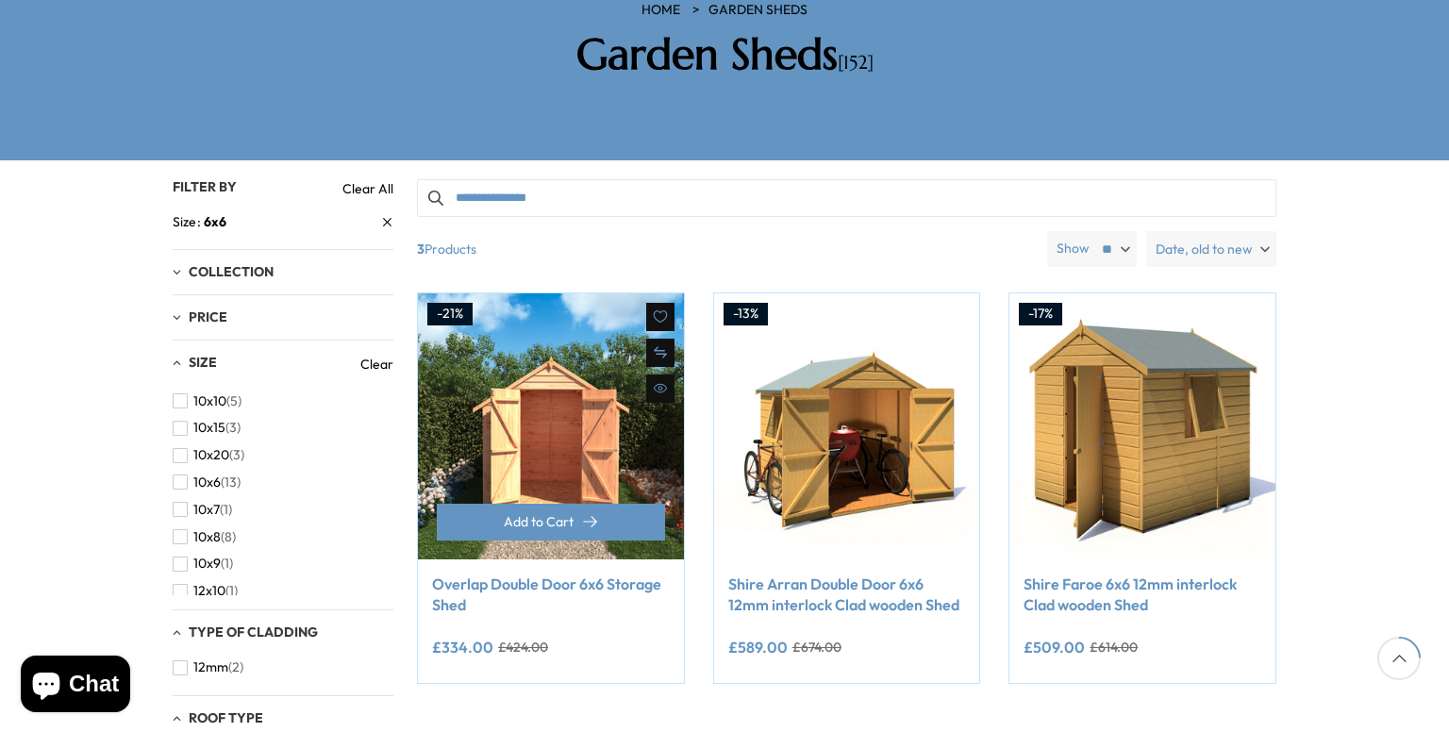
click at [623, 293] on img at bounding box center [551, 426] width 266 height 266
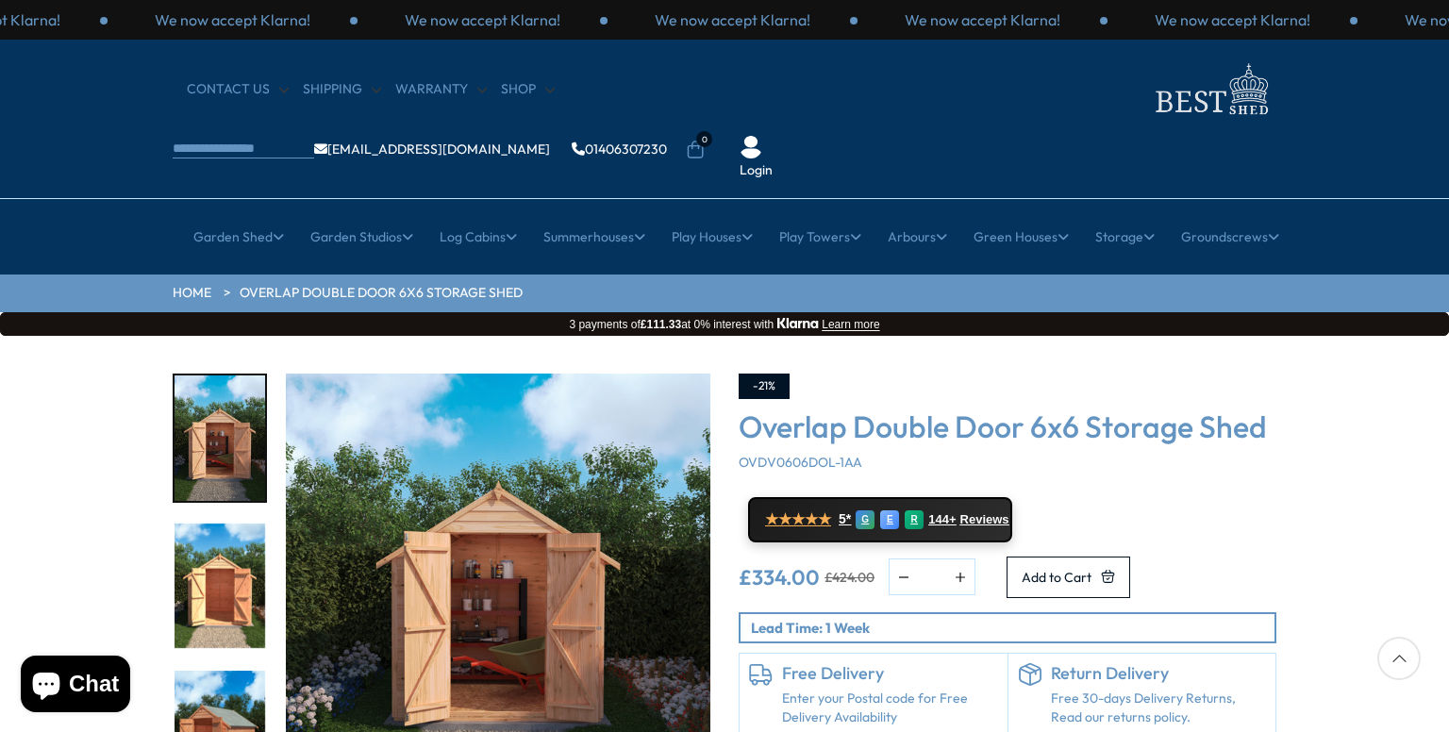
click at [198, 707] on img "3 / 10" at bounding box center [220, 733] width 91 height 125
